Goal: Information Seeking & Learning: Learn about a topic

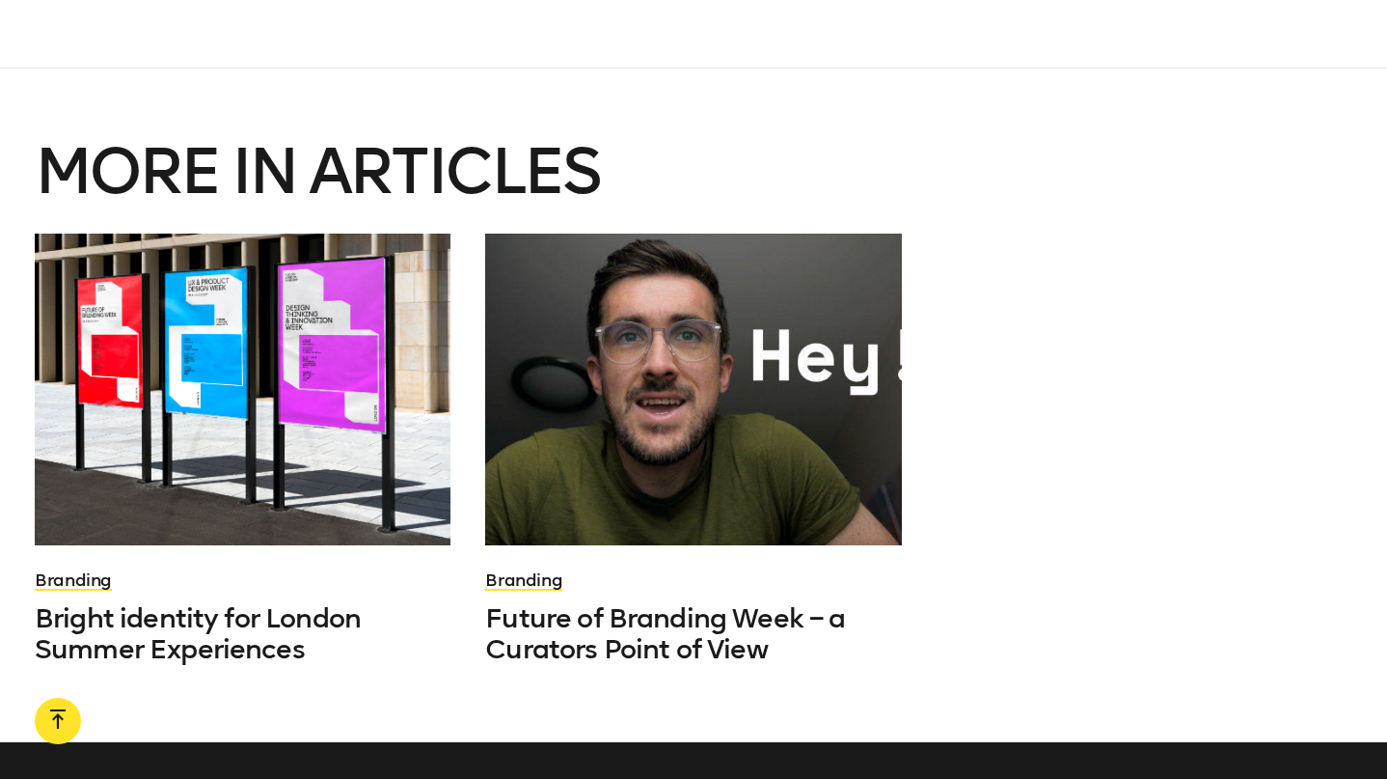
scroll to position [5200, 0]
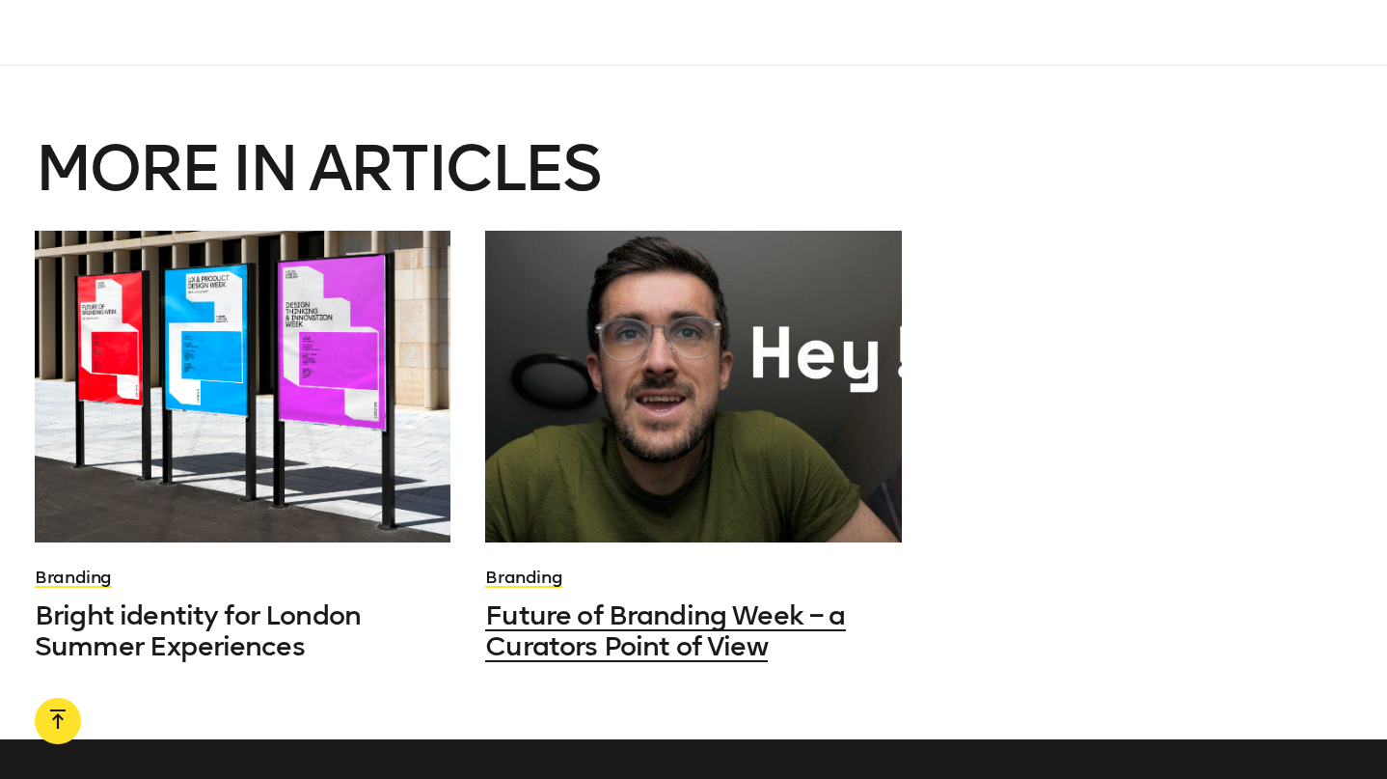
click at [696, 599] on span "Future of Branding Week – a Curators Point of View" at bounding box center [665, 630] width 360 height 63
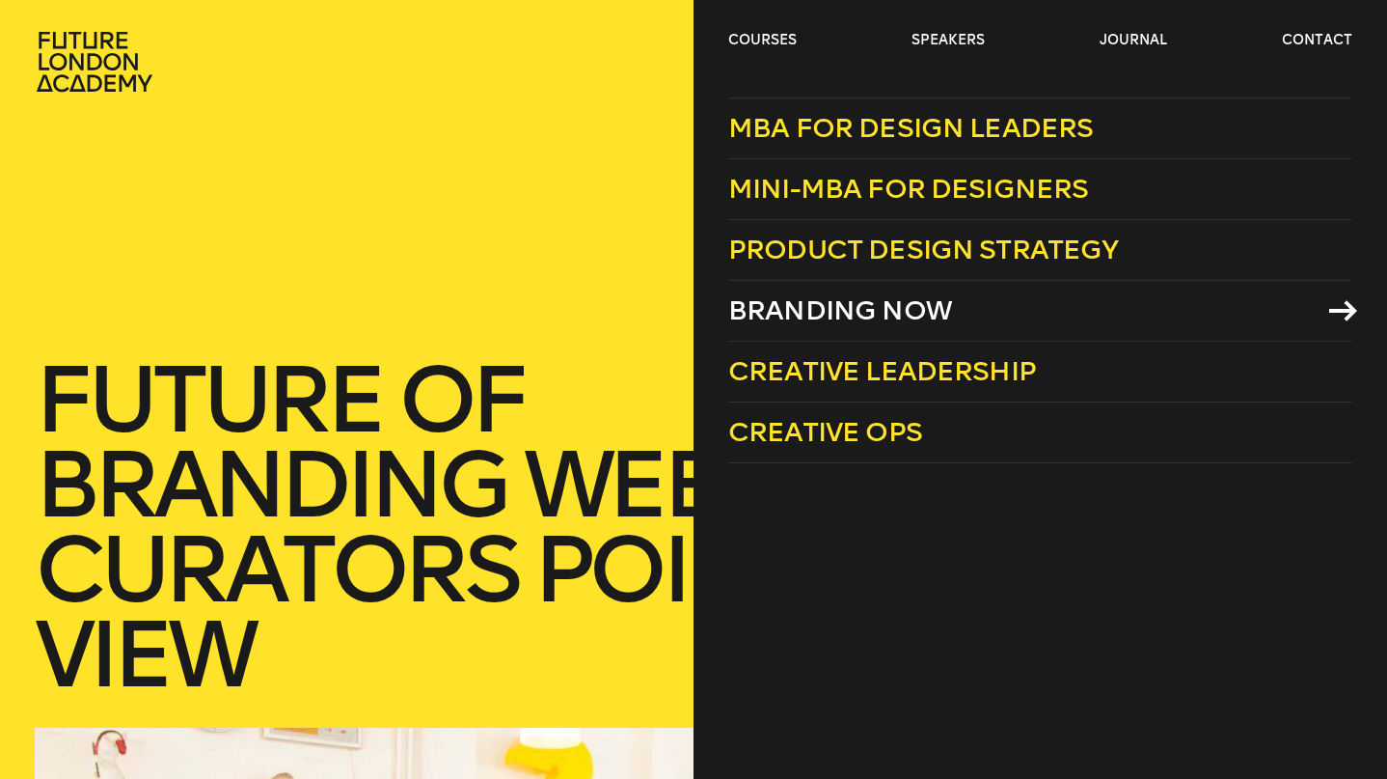
click at [846, 316] on span "Branding Now" at bounding box center [840, 310] width 224 height 32
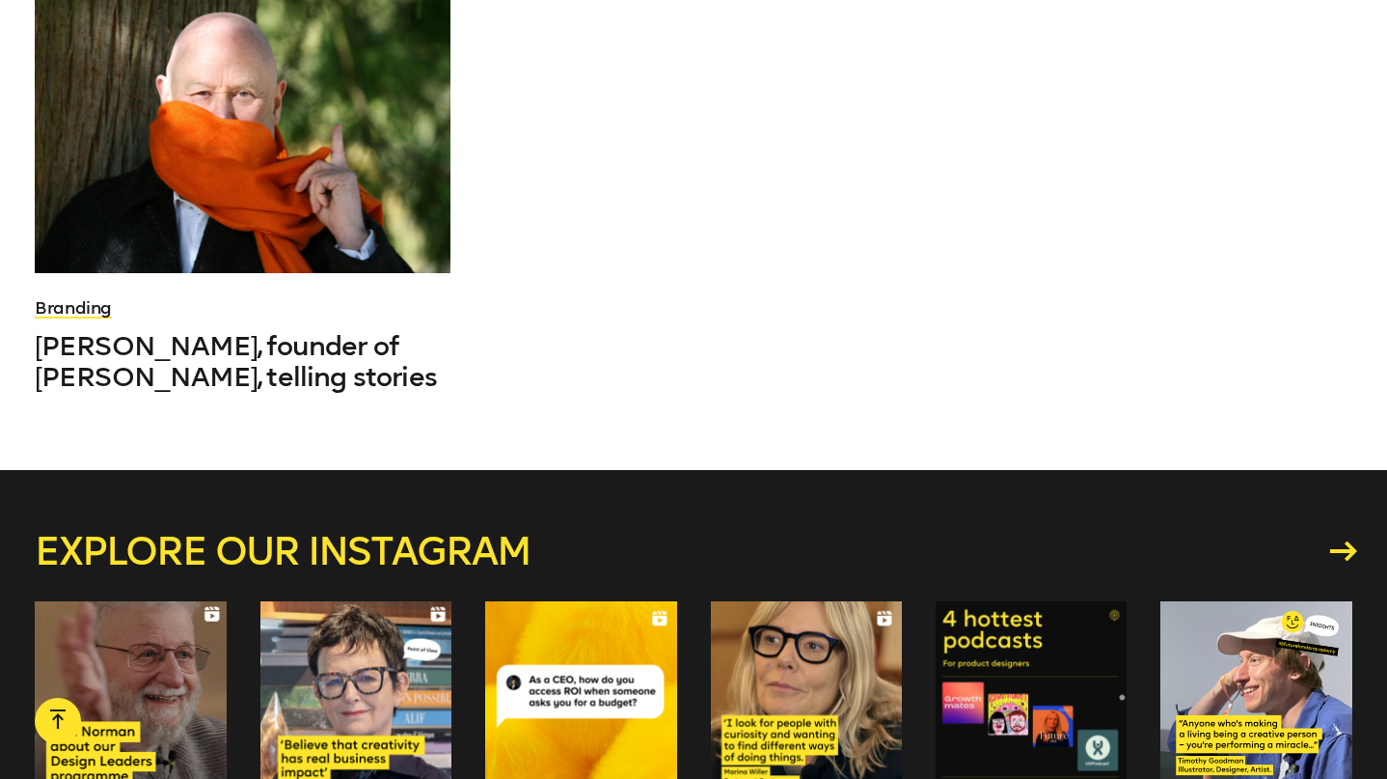
scroll to position [4599, 0]
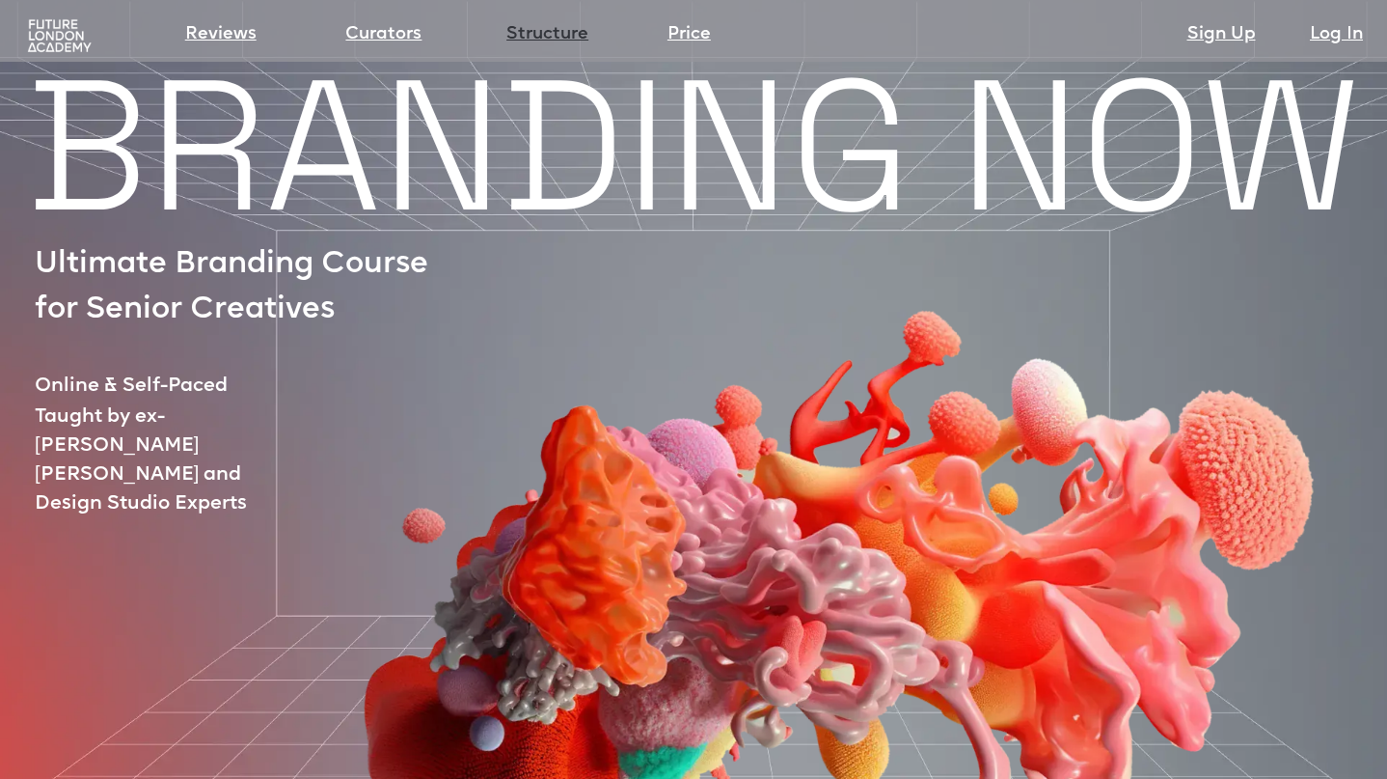
click at [535, 34] on link "Structure" at bounding box center [548, 34] width 82 height 27
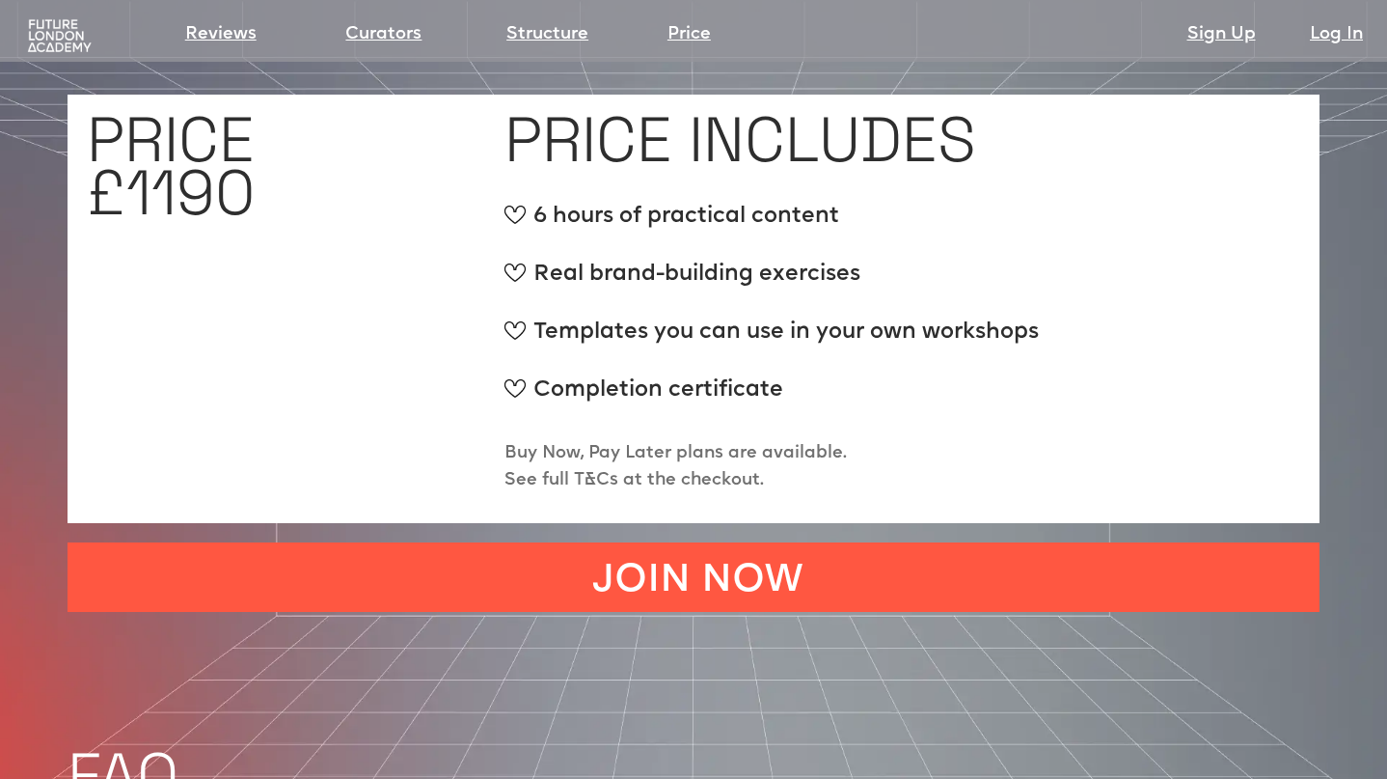
scroll to position [7329, 0]
